Goal: Communication & Community: Answer question/provide support

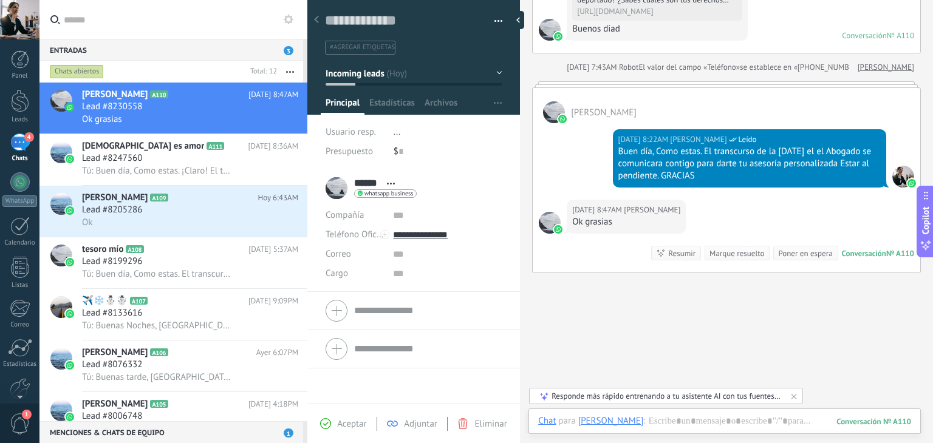
click at [12, 421] on span "1" at bounding box center [20, 424] width 21 height 21
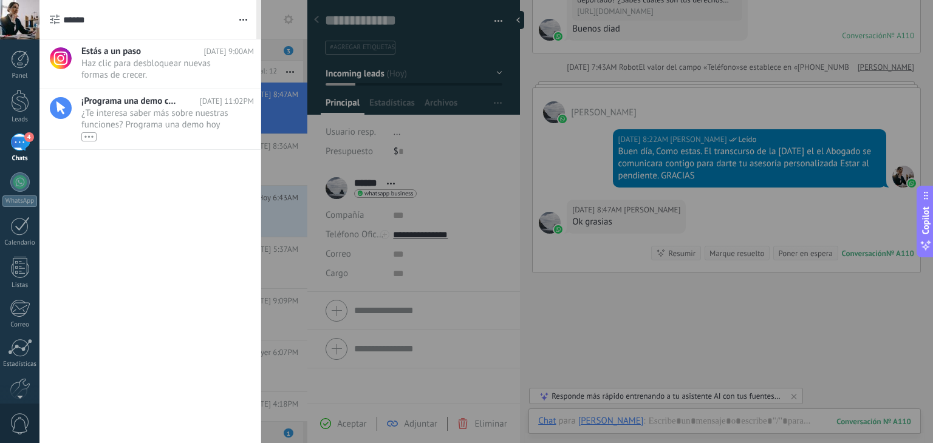
scroll to position [2, 0]
click at [5, 143] on link "4 Chats" at bounding box center [19, 146] width 39 height 29
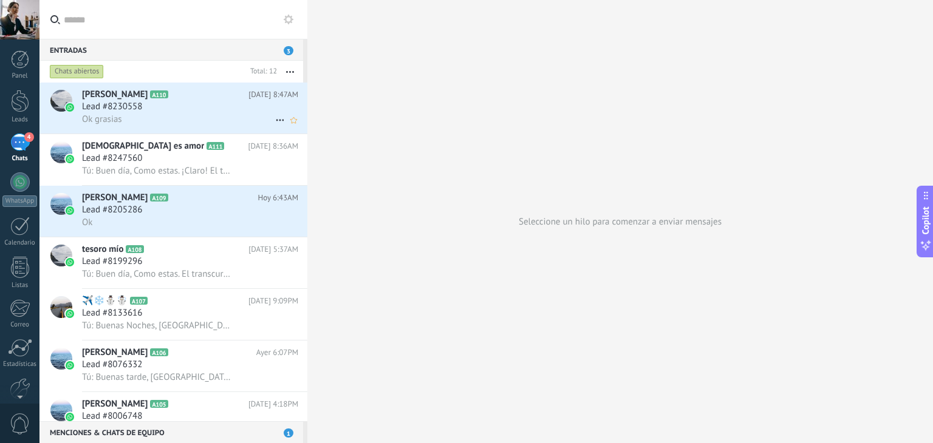
click at [108, 113] on span "Lead #8230558" at bounding box center [112, 107] width 60 height 12
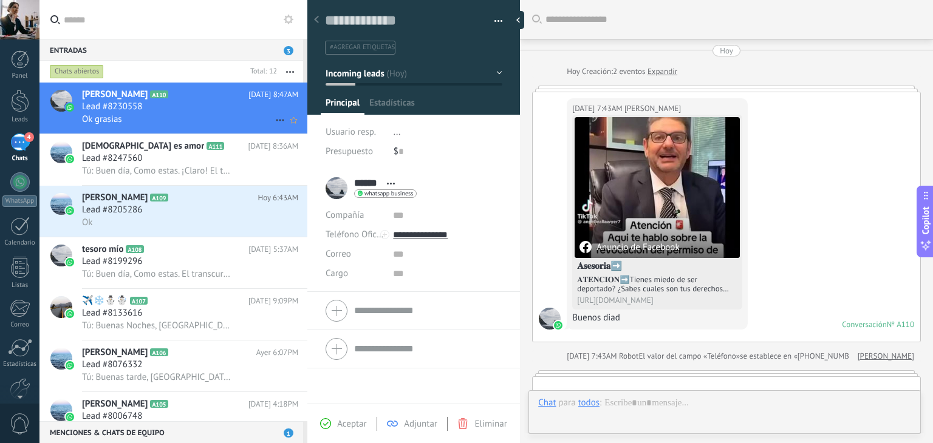
scroll to position [303, 0]
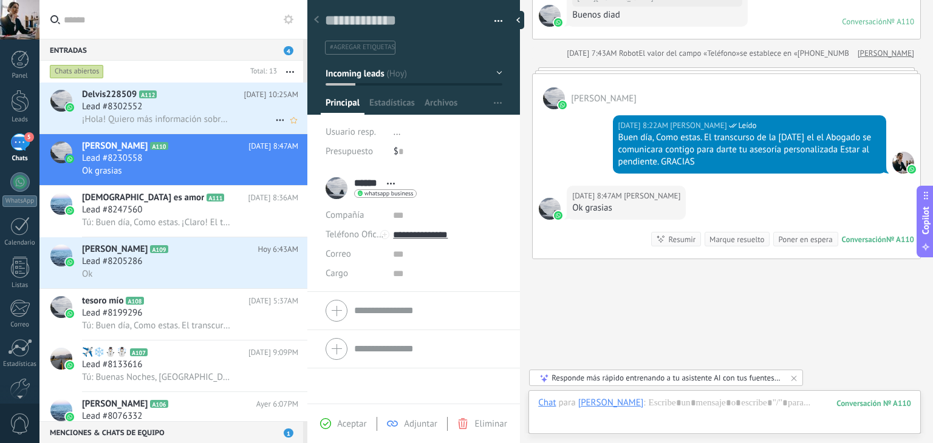
click at [162, 93] on icon at bounding box center [166, 95] width 12 height 12
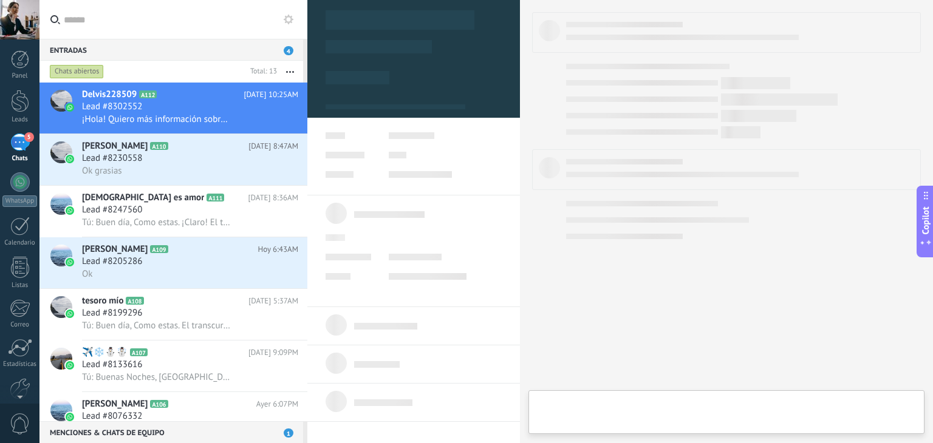
type textarea "**********"
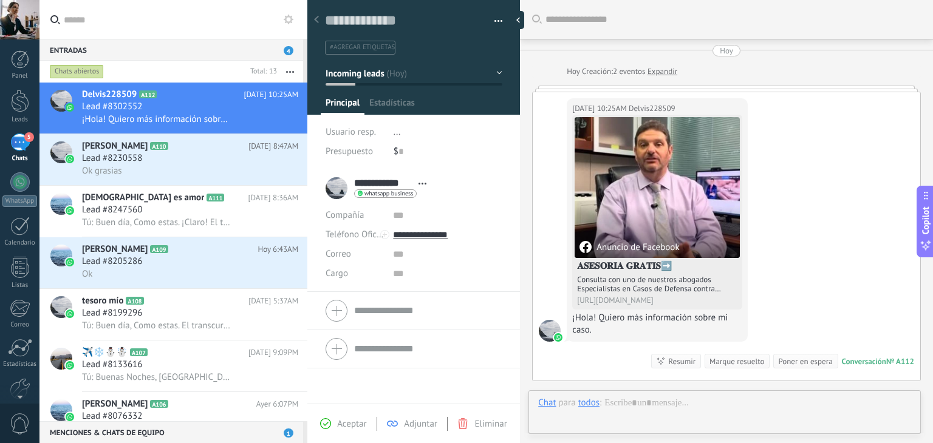
scroll to position [12, 0]
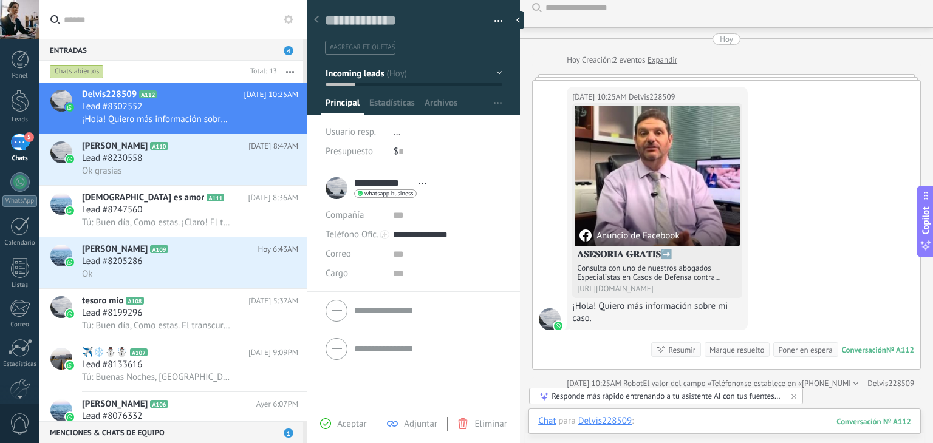
click at [671, 422] on div at bounding box center [724, 433] width 373 height 36
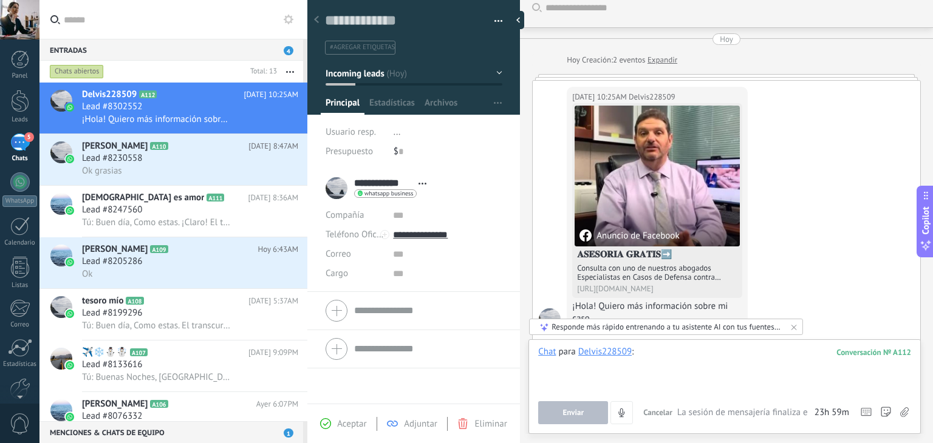
paste div
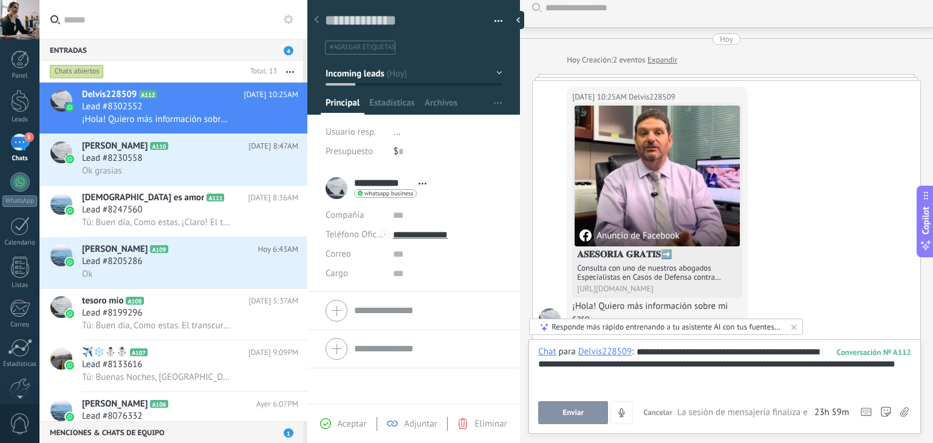
click at [637, 353] on div "**********" at bounding box center [724, 369] width 373 height 46
click at [577, 406] on button "Enviar" at bounding box center [573, 412] width 70 height 23
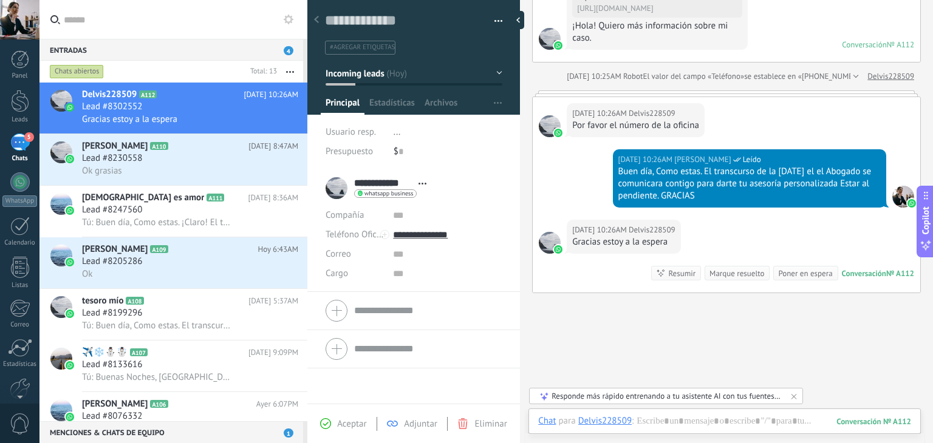
scroll to position [171, 0]
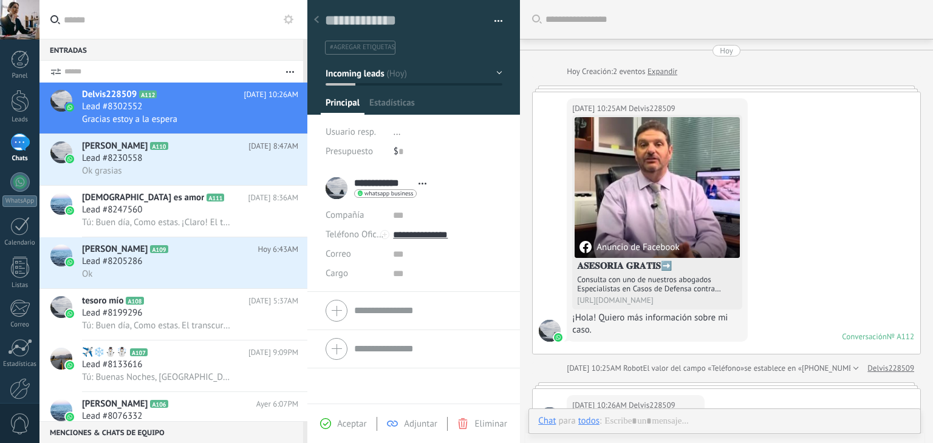
scroll to position [18, 0]
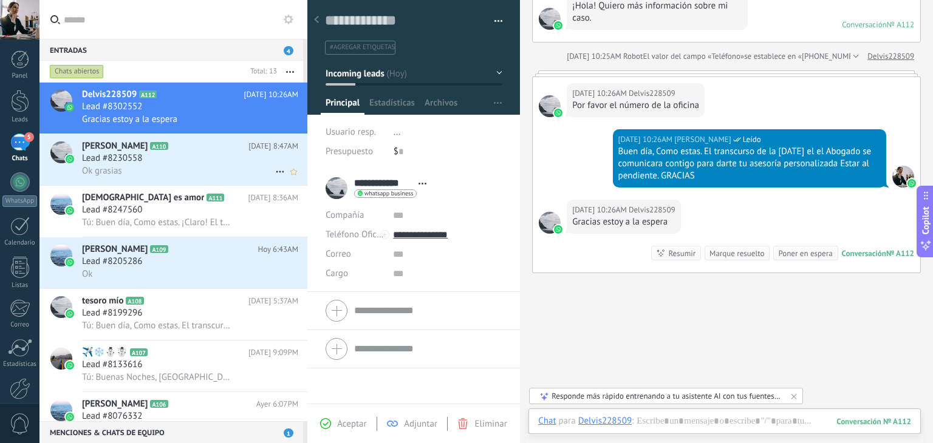
click at [178, 174] on div "Ok grasias" at bounding box center [190, 171] width 216 height 13
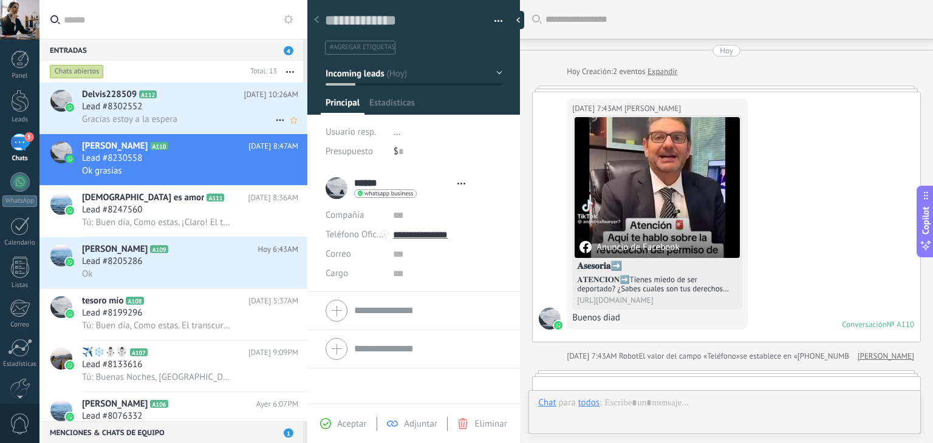
scroll to position [289, 0]
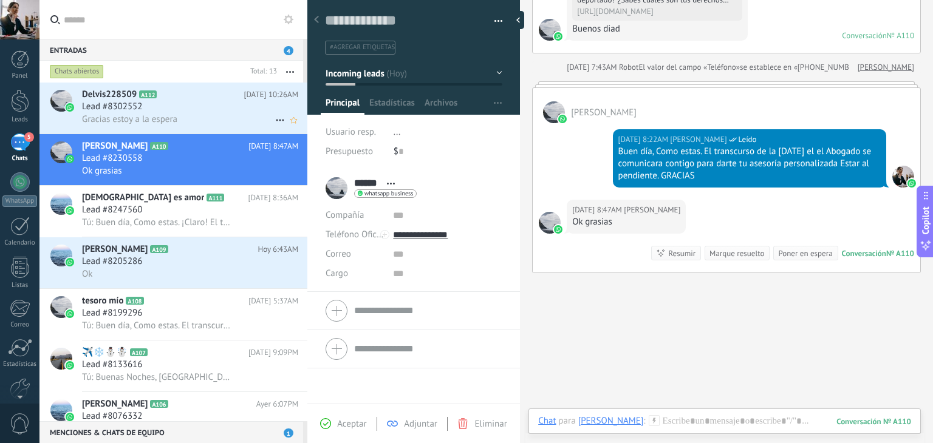
click at [177, 123] on h3 "Gracias estoy a la espera" at bounding box center [132, 120] width 101 height 12
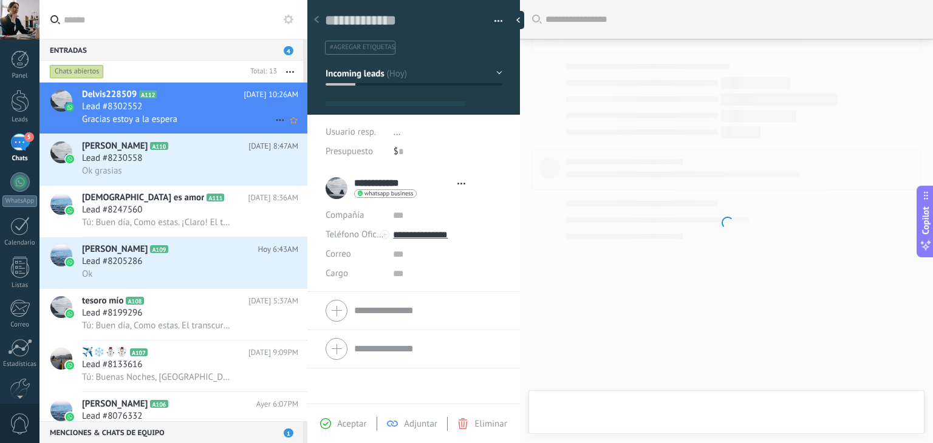
type textarea "**********"
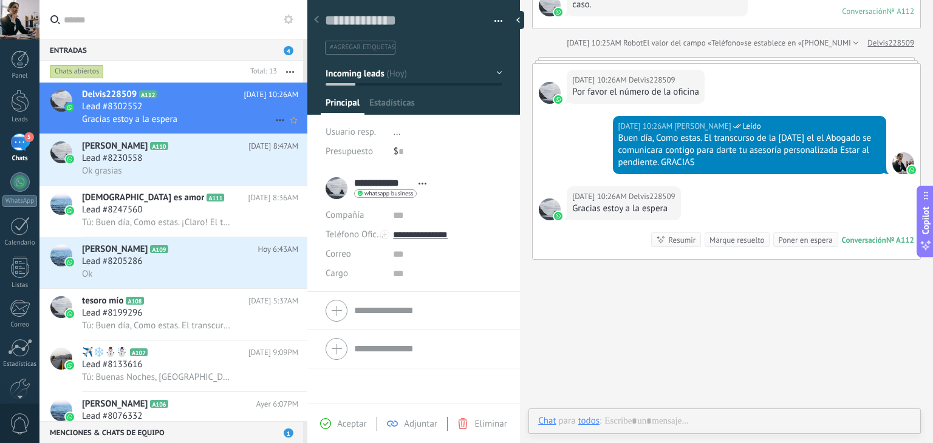
scroll to position [18, 0]
